Goal: Transaction & Acquisition: Purchase product/service

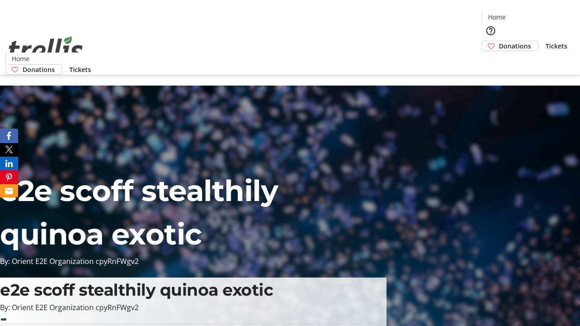
click at [545, 41] on span "Tickets" at bounding box center [556, 46] width 22 height 10
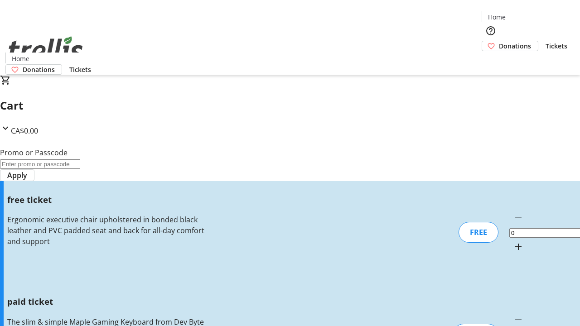
type input "1"
